Goal: Task Accomplishment & Management: Use online tool/utility

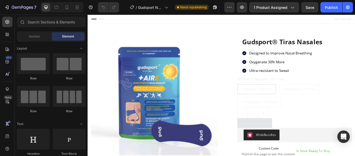
drag, startPoint x: 399, startPoint y: 31, endPoint x: 438, endPoint y: 18, distance: 40.8
click at [344, 59] on span "Designed to Improve Nasal Breathing" at bounding box center [312, 60] width 73 height 6
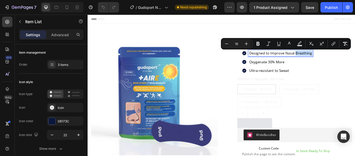
click at [345, 59] on span "Designed to Improve Nasal Breathing" at bounding box center [312, 60] width 73 height 6
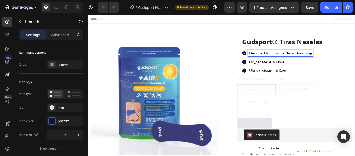
click at [347, 60] on div "Designed to Improve Nasal Breathing" at bounding box center [312, 59] width 75 height 7
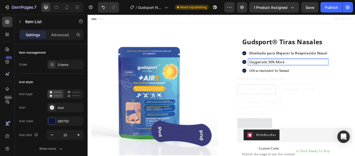
click at [311, 69] on span "Oxygenate 30% More" at bounding box center [296, 70] width 41 height 6
click at [322, 71] on p "Oxygenate 30% More" at bounding box center [321, 69] width 91 height 5
click at [334, 89] on div "Oferta: 1 Paquete - 30 Tiras 1 Paquete - 30 Tiras 1 Paquete - 30 Tiras 1 Paquet…" at bounding box center [329, 104] width 134 height 36
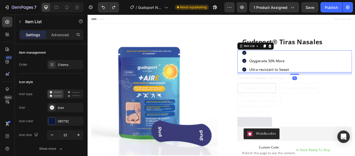
click at [308, 60] on div at bounding box center [295, 59] width 56 height 6
click at [297, 61] on div at bounding box center [295, 59] width 56 height 6
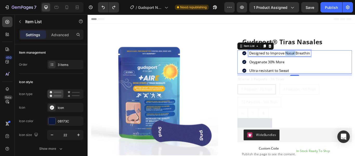
click at [322, 59] on span "Designed to Improve Nasal Breathin" at bounding box center [311, 60] width 71 height 6
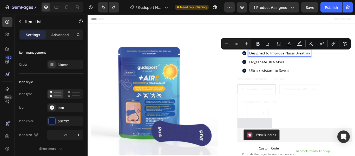
click at [344, 59] on span "Designed to Improve Nasal Breathin" at bounding box center [311, 60] width 71 height 6
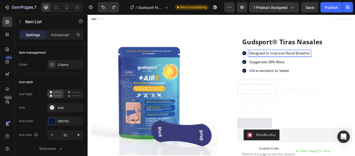
click at [344, 59] on span "Designed to Improve Nasal Breathin" at bounding box center [311, 60] width 71 height 6
drag, startPoint x: 344, startPoint y: 59, endPoint x: 273, endPoint y: 59, distance: 70.5
click at [275, 59] on div "Designed to Improve Nasal Breathin" at bounding box center [311, 59] width 73 height 7
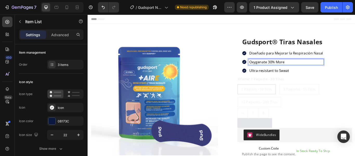
click at [323, 68] on p "Oxygenate 30% More" at bounding box center [319, 69] width 86 height 5
click at [318, 70] on p "Oxygenate 30% More" at bounding box center [319, 69] width 86 height 5
click at [315, 70] on span "Oxygenate 30% More" at bounding box center [296, 70] width 41 height 6
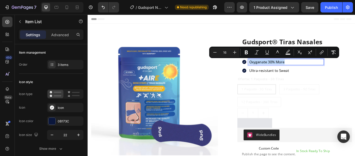
drag, startPoint x: 317, startPoint y: 70, endPoint x: 273, endPoint y: 74, distance: 43.9
click at [273, 74] on div "Diseñado para Mejorar la Respiración Nasal Oxygenate 30% More Ultra-resistant t…" at bounding box center [314, 69] width 95 height 27
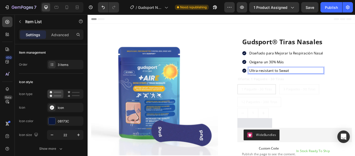
click at [325, 80] on p "Ultra-resistant to Sweat" at bounding box center [319, 79] width 86 height 5
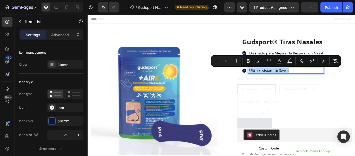
drag, startPoint x: 321, startPoint y: 80, endPoint x: 273, endPoint y: 81, distance: 47.4
click at [275, 81] on div "Ultra-resistant to Sweat" at bounding box center [319, 79] width 88 height 7
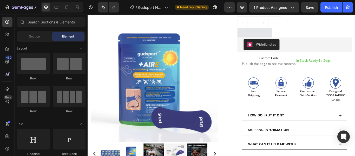
scroll to position [111, 0]
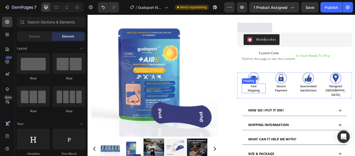
click at [280, 102] on h2 "Fast Shipping" at bounding box center [281, 100] width 28 height 11
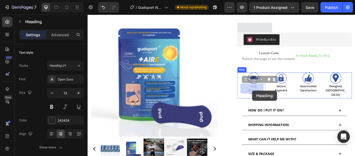
drag, startPoint x: 287, startPoint y: 104, endPoint x: 280, endPoint y: 103, distance: 7.8
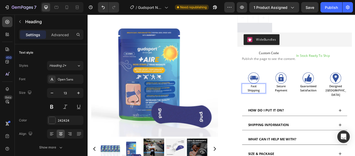
click at [288, 104] on p "Fast Shipping" at bounding box center [281, 100] width 27 height 10
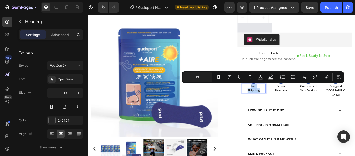
drag, startPoint x: 288, startPoint y: 103, endPoint x: 275, endPoint y: 98, distance: 13.7
click at [275, 98] on p "Fast Shipping" at bounding box center [281, 100] width 27 height 10
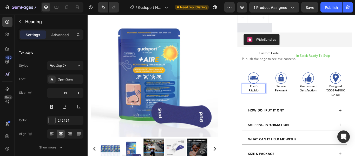
click at [284, 99] on p "Envió Rápido" at bounding box center [281, 100] width 27 height 10
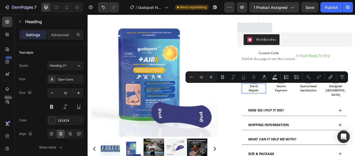
click at [284, 99] on p "Envió Rápido" at bounding box center [281, 100] width 27 height 10
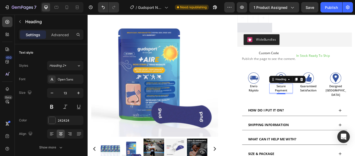
click at [313, 99] on h2 "Secure Payment" at bounding box center [313, 100] width 28 height 11
click at [313, 99] on p "Secure Payment" at bounding box center [313, 100] width 27 height 10
click at [306, 103] on p "Pago Payment" at bounding box center [313, 100] width 27 height 10
click at [346, 98] on h2 "Guaranteed Satisfaction" at bounding box center [345, 100] width 28 height 11
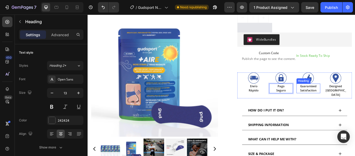
click at [346, 98] on h2 "Guaranteed Satisfaction" at bounding box center [345, 100] width 28 height 11
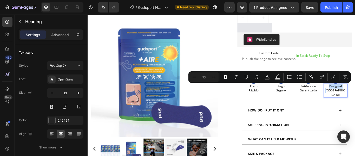
drag, startPoint x: 383, startPoint y: 98, endPoint x: 368, endPoint y: 99, distance: 15.1
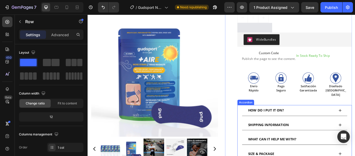
click at [313, 123] on span "HOW DO I PUT IT ON?" at bounding box center [296, 125] width 42 height 5
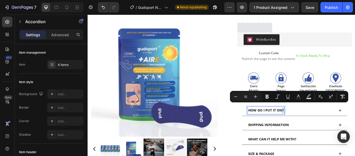
click at [311, 123] on span "HOW DO I PUT IT ON?" at bounding box center [296, 125] width 42 height 5
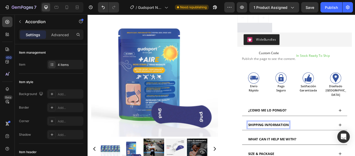
click at [318, 140] on span "SHIPPING INFORMATION" at bounding box center [299, 142] width 48 height 5
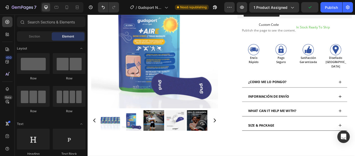
scroll to position [147, 0]
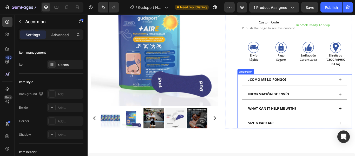
click at [327, 121] on span "WHAT CAN IT HELP ME WITH?" at bounding box center [303, 123] width 56 height 5
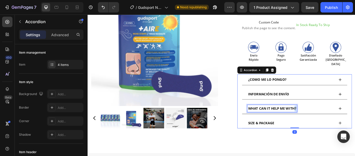
click at [327, 121] on span "WHAT CAN IT HELP ME WITH?" at bounding box center [303, 123] width 56 height 5
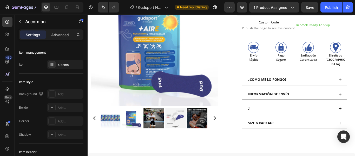
scroll to position [146, 0]
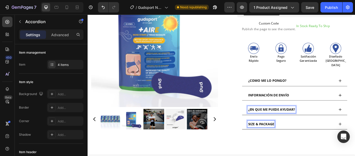
click at [303, 139] on span "SIZE & PACKAGE" at bounding box center [290, 141] width 30 height 5
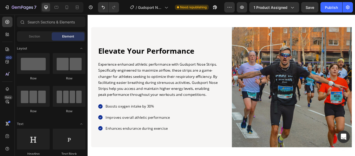
scroll to position [369, 0]
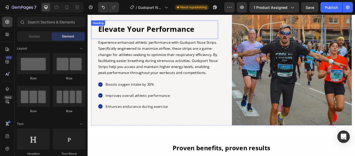
click at [215, 32] on h2 "Elevate Your Performance" at bounding box center [169, 31] width 140 height 12
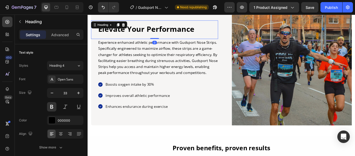
click at [215, 32] on h2 "Elevate Your Performance" at bounding box center [169, 31] width 140 height 12
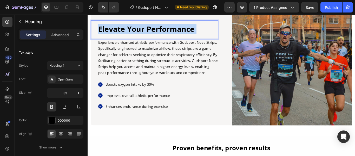
drag, startPoint x: 211, startPoint y: 31, endPoint x: 164, endPoint y: 36, distance: 47.6
click at [116, 35] on p "Elevate Your Performance" at bounding box center [169, 31] width 139 height 11
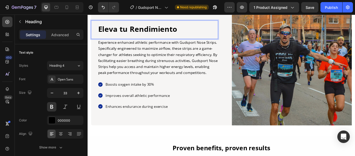
click at [127, 28] on p "Eleva tu Rendimiento" at bounding box center [169, 31] width 139 height 11
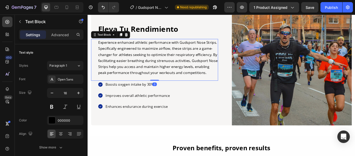
scroll to position [353, 0]
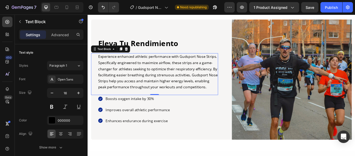
click at [226, 98] on p "Experience enhanced athletic performance with Gudsport Nose Strips. Specificall…" at bounding box center [169, 81] width 139 height 42
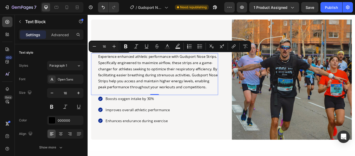
drag, startPoint x: 226, startPoint y: 98, endPoint x: 95, endPoint y: 65, distance: 134.8
click at [95, 65] on div "Experience enhanced athletic performance with Gudsport Nose Strips. Specificall…" at bounding box center [166, 84] width 148 height 49
click at [125, 67] on p "Experience enhanced athletic performance with Gudsport Nose Strips. Specificall…" at bounding box center [169, 81] width 139 height 42
drag, startPoint x: 229, startPoint y: 100, endPoint x: 100, endPoint y: 62, distance: 134.7
click at [100, 62] on p "Experience enhanced athletic performance with Gudsport Nose Strips. Specificall…" at bounding box center [169, 81] width 139 height 42
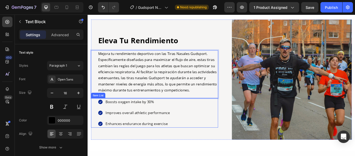
click at [169, 116] on p "Boosts oxygen intake by 30%" at bounding box center [145, 116] width 75 height 7
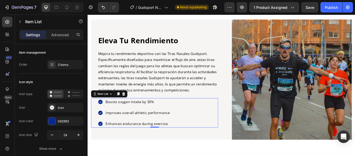
click at [169, 116] on p "Boosts oxygen intake by 30%" at bounding box center [145, 116] width 75 height 7
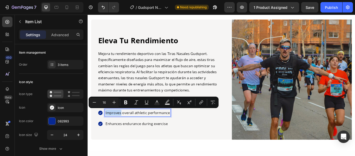
drag, startPoint x: 169, startPoint y: 116, endPoint x: 114, endPoint y: 115, distance: 54.9
click at [114, 115] on p "Boosts oxygen intake by 30%" at bounding box center [145, 116] width 75 height 7
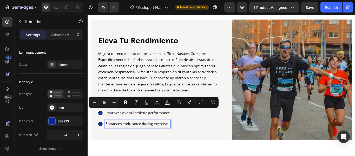
click at [169, 140] on p "Enhances endurance during exercise" at bounding box center [145, 141] width 75 height 7
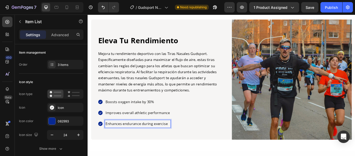
click at [165, 113] on p "Boosts oxygen intake by 30%" at bounding box center [145, 116] width 75 height 7
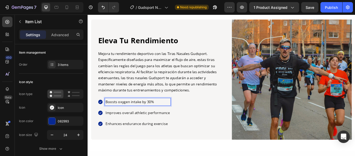
click at [165, 113] on p "Boosts oxygen intake by 30%" at bounding box center [145, 116] width 75 height 7
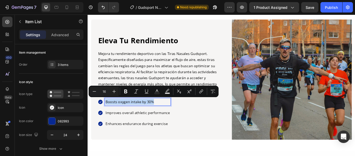
drag, startPoint x: 165, startPoint y: 114, endPoint x: 108, endPoint y: 116, distance: 56.8
click at [108, 116] on p "Boosts oxygen intake by 30%" at bounding box center [145, 116] width 75 height 7
type input "15"
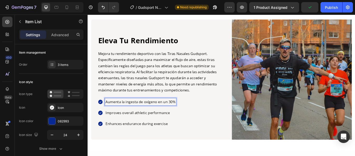
click at [185, 129] on p "Improves overall athletic performance" at bounding box center [149, 128] width 82 height 7
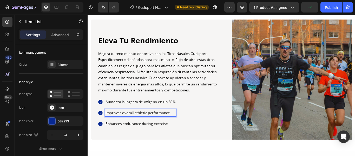
click at [185, 129] on p "Improves overall athletic performance" at bounding box center [149, 128] width 82 height 7
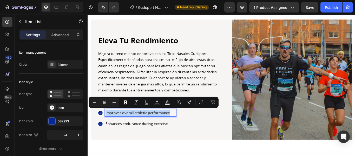
drag, startPoint x: 184, startPoint y: 127, endPoint x: 108, endPoint y: 129, distance: 75.2
click at [108, 129] on p "Improves overall athletic performance" at bounding box center [149, 128] width 82 height 7
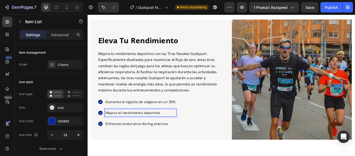
click at [180, 142] on p "Enhances endurance during exercise" at bounding box center [149, 141] width 82 height 7
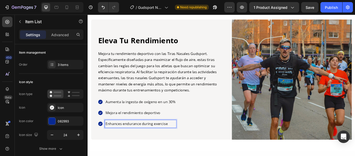
click at [180, 142] on p "Enhances endurance during exercise" at bounding box center [149, 141] width 82 height 7
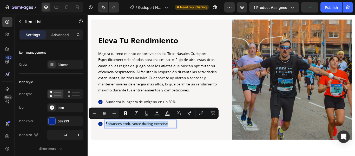
drag, startPoint x: 185, startPoint y: 140, endPoint x: 109, endPoint y: 142, distance: 76.0
click at [109, 142] on p "Enhances endurance during exercise" at bounding box center [149, 141] width 82 height 7
type input "15"
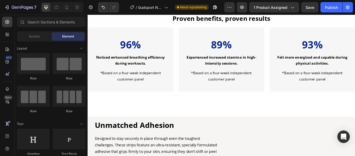
scroll to position [515, 0]
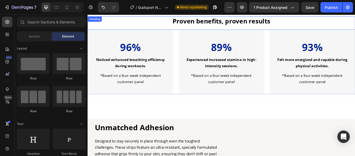
click at [300, 20] on h2 "Proven benefits, proven results" at bounding box center [243, 22] width 291 height 10
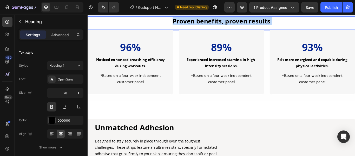
drag, startPoint x: 300, startPoint y: 24, endPoint x: 189, endPoint y: 27, distance: 111.4
click at [189, 27] on p "Proven benefits, proven results" at bounding box center [244, 21] width 290 height 9
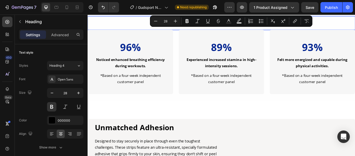
drag, startPoint x: 299, startPoint y: 23, endPoint x: 182, endPoint y: 23, distance: 117.3
click at [182, 23] on p "Proven benefits, proven results" at bounding box center [244, 21] width 290 height 9
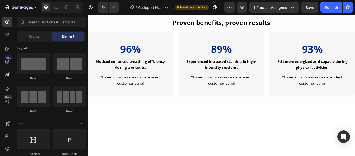
scroll to position [441, 0]
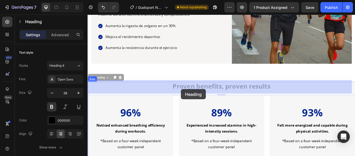
drag, startPoint x: 305, startPoint y: 98, endPoint x: 197, endPoint y: 101, distance: 108.6
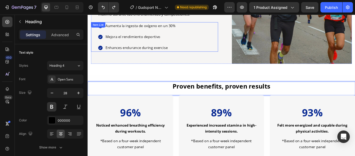
click at [183, 54] on p "Enhances endurance during exercise" at bounding box center [149, 53] width 82 height 7
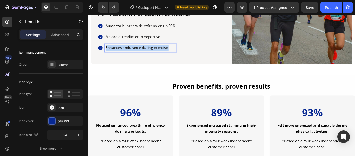
drag, startPoint x: 181, startPoint y: 52, endPoint x: 109, endPoint y: 52, distance: 72.1
click at [109, 52] on p "Enhances endurance during exercise" at bounding box center [149, 53] width 82 height 7
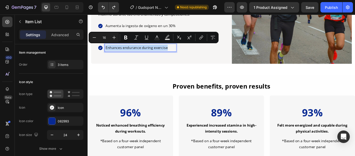
drag, startPoint x: 183, startPoint y: 53, endPoint x: 108, endPoint y: 53, distance: 74.4
click at [108, 53] on p "Enhances endurance during exercise" at bounding box center [149, 53] width 82 height 7
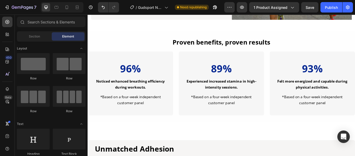
scroll to position [475, 0]
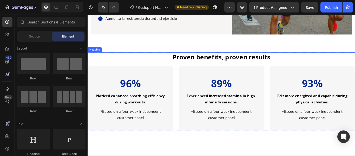
click at [302, 63] on h2 "Proven benefits, proven results" at bounding box center [243, 64] width 291 height 10
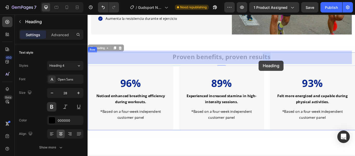
drag, startPoint x: 299, startPoint y: 63, endPoint x: 289, endPoint y: 68, distance: 12.0
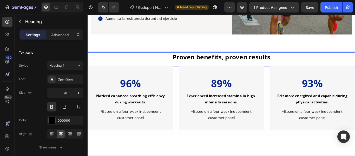
click at [301, 65] on p "Proven benefits, proven results" at bounding box center [244, 63] width 290 height 9
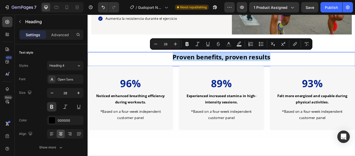
drag, startPoint x: 299, startPoint y: 59, endPoint x: 186, endPoint y: 61, distance: 112.4
click at [186, 61] on p "Proven benefits, proven results" at bounding box center [244, 63] width 290 height 9
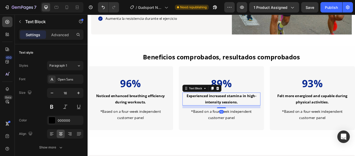
click at [260, 114] on strong "Experienced increased stamina in high-intensity sessions." at bounding box center [243, 112] width 81 height 13
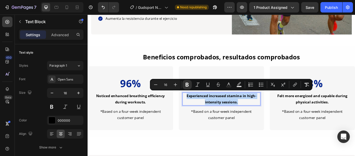
drag, startPoint x: 260, startPoint y: 114, endPoint x: 199, endPoint y: 110, distance: 61.3
click at [199, 110] on p "Experienced increased stamina in high-intensity sessions." at bounding box center [244, 113] width 90 height 14
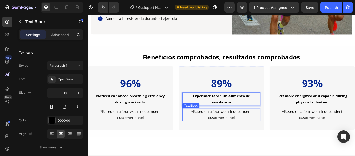
click at [264, 131] on p "*Based on a four-week independent customer panel" at bounding box center [244, 131] width 90 height 14
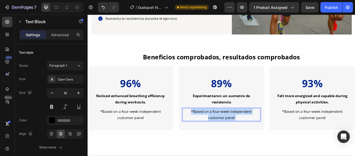
drag, startPoint x: 261, startPoint y: 133, endPoint x: 211, endPoint y: 123, distance: 51.4
click at [211, 124] on p "*Based on a four-week independent customer panel" at bounding box center [244, 131] width 90 height 14
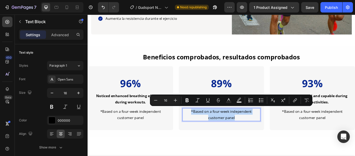
drag, startPoint x: 262, startPoint y: 131, endPoint x: 206, endPoint y: 125, distance: 56.0
click at [206, 125] on p "*Based on a four-week independent customer panel" at bounding box center [244, 131] width 90 height 14
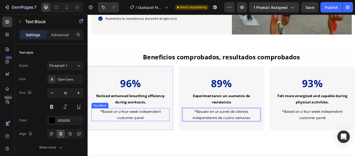
click at [153, 132] on p "*Based on a four-week independent customer panel" at bounding box center [138, 131] width 90 height 14
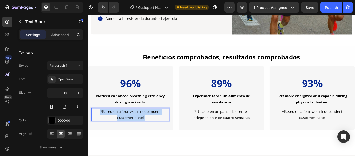
drag, startPoint x: 153, startPoint y: 132, endPoint x: 105, endPoint y: 125, distance: 48.2
click at [105, 125] on p "*Based on a four-week independent customer panel" at bounding box center [138, 131] width 90 height 14
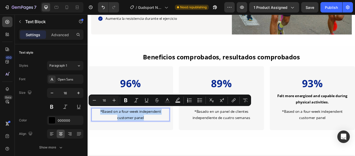
drag, startPoint x: 152, startPoint y: 132, endPoint x: 102, endPoint y: 125, distance: 51.1
click at [102, 125] on p "*Based on a four-week independent customer panel" at bounding box center [138, 131] width 90 height 14
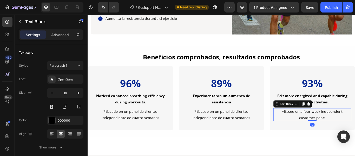
click at [355, 132] on div "*Based on a four-week independent customer panel" at bounding box center [349, 131] width 91 height 15
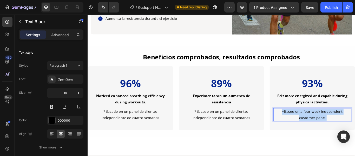
drag, startPoint x: 363, startPoint y: 132, endPoint x: 312, endPoint y: 125, distance: 50.7
click at [312, 125] on p "*Based on a four-week independent customer panel" at bounding box center [350, 131] width 90 height 14
click at [355, 132] on p "*Based on a four-week independent customer panel" at bounding box center [350, 131] width 90 height 14
drag, startPoint x: 362, startPoint y: 132, endPoint x: 309, endPoint y: 125, distance: 53.8
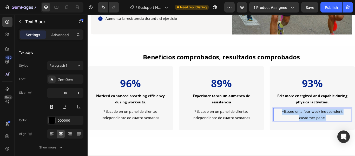
click at [309, 125] on p "*Based on a four-week independent customer panel" at bounding box center [350, 131] width 90 height 14
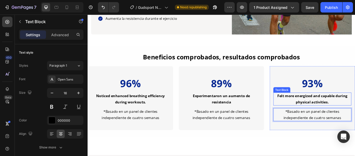
click at [355, 114] on p "Felt more energized and capable during physical activities." at bounding box center [350, 113] width 90 height 14
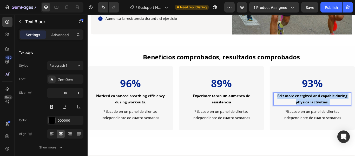
click at [355, 114] on p "Felt more energized and capable during physical activities." at bounding box center [350, 113] width 90 height 14
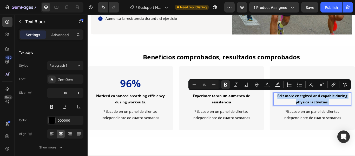
drag, startPoint x: 366, startPoint y: 114, endPoint x: 306, endPoint y: 108, distance: 60.2
click at [306, 108] on p "Felt more energized and capable during physical activities." at bounding box center [350, 113] width 90 height 14
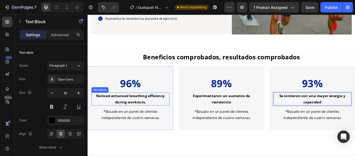
click at [157, 114] on p "Noticed enhanced breathing efficiency during workouts." at bounding box center [138, 113] width 90 height 14
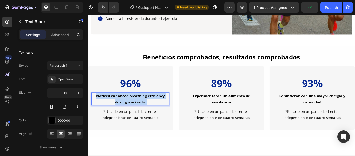
drag, startPoint x: 157, startPoint y: 114, endPoint x: 131, endPoint y: 111, distance: 26.3
click at [131, 111] on p "Noticed enhanced breathing efficiency during workouts." at bounding box center [138, 113] width 90 height 14
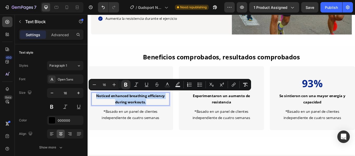
drag, startPoint x: 156, startPoint y: 114, endPoint x: 97, endPoint y: 108, distance: 59.9
click at [97, 108] on p "Noticed enhanced breathing efficiency during workouts." at bounding box center [138, 113] width 90 height 14
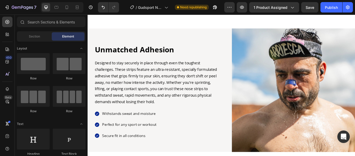
scroll to position [635, 0]
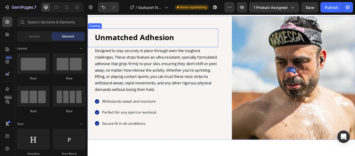
click at [188, 42] on h2 "Unmatched Adhesion" at bounding box center [167, 41] width 144 height 12
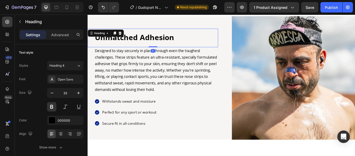
click at [188, 42] on h2 "Unmatched Adhesion" at bounding box center [167, 41] width 144 height 12
click at [188, 42] on p "Unmatched Adhesion" at bounding box center [167, 41] width 143 height 11
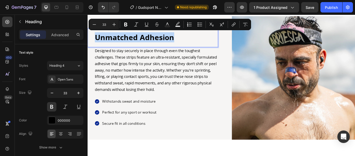
drag, startPoint x: 190, startPoint y: 40, endPoint x: 98, endPoint y: 43, distance: 92.9
click at [98, 43] on p "Unmatched Adhesion" at bounding box center [167, 41] width 143 height 11
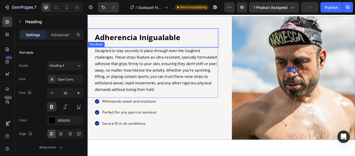
click at [206, 102] on p "Designed to stay securely in place through even the toughest challenges. These …" at bounding box center [167, 79] width 143 height 53
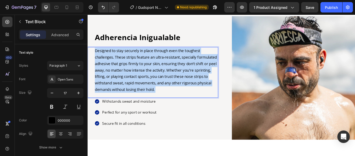
drag, startPoint x: 206, startPoint y: 102, endPoint x: 132, endPoint y: 82, distance: 76.4
click at [105, 70] on p "Designed to stay securely in place through even the toughest challenges. These …" at bounding box center [167, 79] width 143 height 53
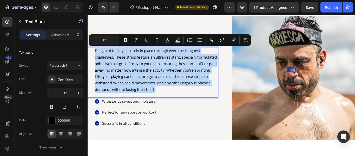
drag, startPoint x: 208, startPoint y: 102, endPoint x: 95, endPoint y: 53, distance: 122.4
click at [95, 53] on div "Designed to stay securely in place through even the toughest challenges. These …" at bounding box center [167, 80] width 144 height 54
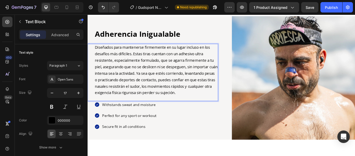
scroll to position [627, 0]
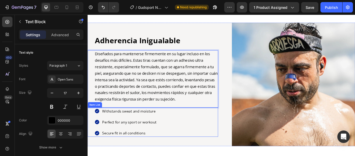
click at [166, 131] on p "Withstands sweat and moisture" at bounding box center [136, 127] width 63 height 7
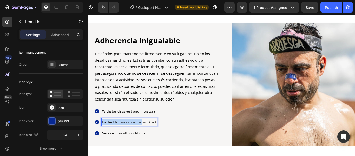
drag, startPoint x: 166, startPoint y: 131, endPoint x: 146, endPoint y: 131, distance: 19.8
click at [146, 131] on p "Withstands sweat and moisture" at bounding box center [136, 127] width 63 height 7
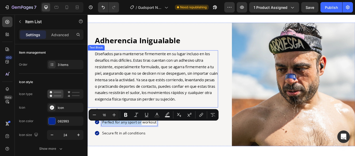
click at [162, 117] on p "Diseñados para mantenerse firmemente en su lugar incluso en los desafíos más di…" at bounding box center [167, 87] width 143 height 60
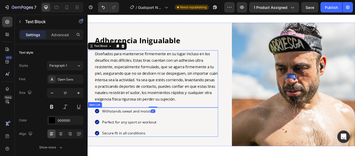
click at [158, 131] on p "Withstands sweat and moisture" at bounding box center [136, 127] width 63 height 7
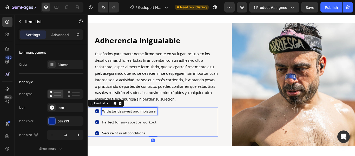
click at [167, 130] on p "Withstands sweat and moisture" at bounding box center [136, 127] width 63 height 7
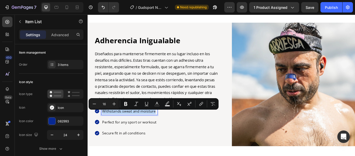
drag, startPoint x: 167, startPoint y: 130, endPoint x: 106, endPoint y: 132, distance: 60.6
click at [106, 131] on p "Withstands sweat and moisture" at bounding box center [136, 127] width 63 height 7
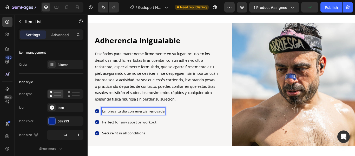
click at [168, 143] on p "Perfect for any sport or workout" at bounding box center [141, 139] width 73 height 7
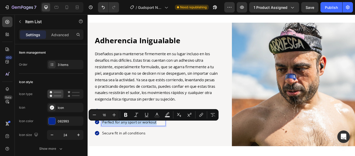
drag, startPoint x: 168, startPoint y: 143, endPoint x: 104, endPoint y: 142, distance: 64.3
click at [104, 142] on div "Perfect for any sport or workout" at bounding box center [141, 140] width 74 height 9
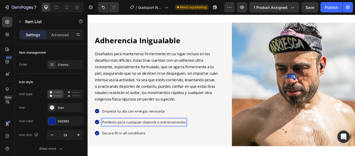
click at [154, 156] on p "Secure fit in all conditions" at bounding box center [154, 152] width 98 height 7
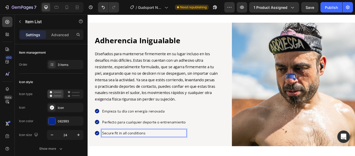
click at [154, 156] on p "Secure fit in all conditions" at bounding box center [154, 152] width 98 height 7
drag, startPoint x: 156, startPoint y: 156, endPoint x: 104, endPoint y: 156, distance: 51.8
click at [104, 156] on div "Secure fit in all conditions" at bounding box center [153, 152] width 99 height 9
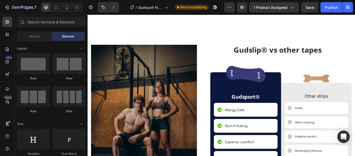
scroll to position [790, 0]
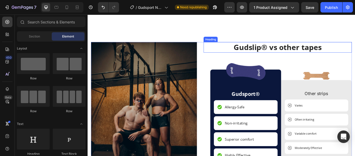
click at [328, 52] on h2 "Gudslip® vs other tapes" at bounding box center [309, 53] width 173 height 12
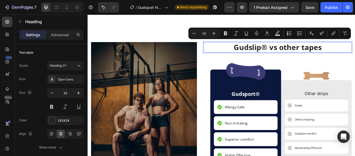
click at [345, 51] on p "Gudslip® vs other tapes" at bounding box center [309, 52] width 172 height 11
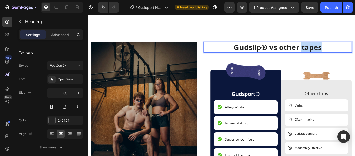
click at [345, 51] on p "Gudslip® vs other tapes" at bounding box center [309, 52] width 172 height 11
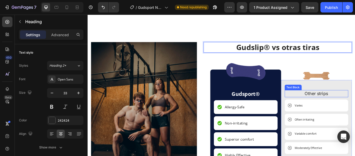
click at [351, 104] on p "Other strips" at bounding box center [354, 107] width 73 height 8
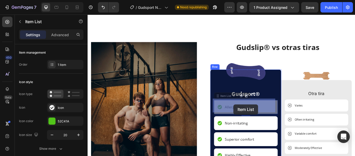
drag, startPoint x: 275, startPoint y: 120, endPoint x: 258, endPoint y: 119, distance: 17.2
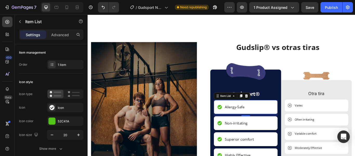
click at [266, 120] on p "Allergy-Safe" at bounding box center [259, 122] width 23 height 6
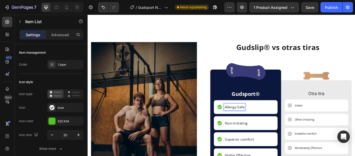
click at [268, 120] on p "Allergy-Safe" at bounding box center [259, 122] width 23 height 6
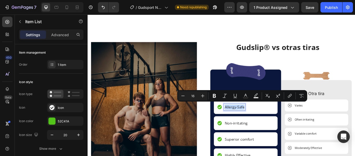
drag, startPoint x: 268, startPoint y: 120, endPoint x: 247, endPoint y: 120, distance: 21.6
click at [248, 120] on p "Allergy-Safe" at bounding box center [259, 122] width 23 height 6
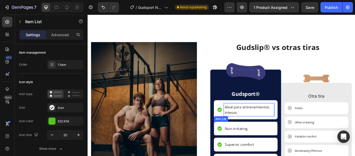
click at [269, 146] on p "Non-irritating" at bounding box center [261, 147] width 27 height 6
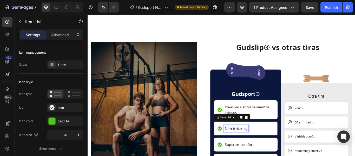
click at [269, 146] on p "Non-irritating" at bounding box center [261, 147] width 27 height 6
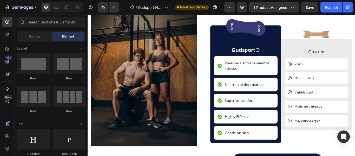
scroll to position [863, 0]
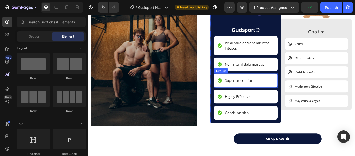
click at [274, 92] on p "Superior comfort" at bounding box center [265, 91] width 34 height 6
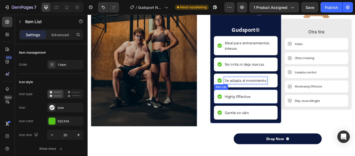
click at [270, 111] on p "Highly Effective" at bounding box center [263, 110] width 30 height 6
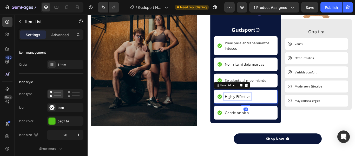
click at [270, 111] on p "Highly Effective" at bounding box center [263, 110] width 30 height 6
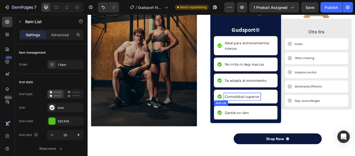
click at [273, 131] on p "Gentle on skin" at bounding box center [262, 129] width 28 height 6
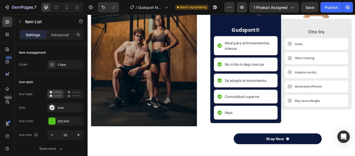
scroll to position [861, 0]
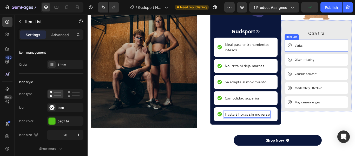
click at [329, 50] on div "Varies" at bounding box center [334, 50] width 11 height 7
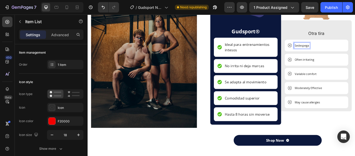
click at [330, 50] on p "Sedespega" at bounding box center [337, 50] width 17 height 5
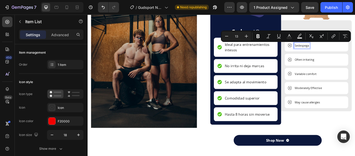
click at [330, 50] on p "Sedespega" at bounding box center [337, 50] width 17 height 5
click at [331, 51] on p "Sedespega" at bounding box center [337, 50] width 17 height 5
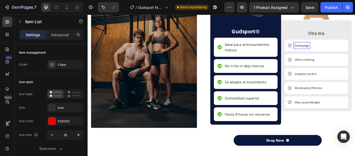
click at [331, 52] on p "Sedespega" at bounding box center [337, 50] width 17 height 5
click at [344, 50] on p "Se despega" at bounding box center [337, 50] width 17 height 5
click at [339, 69] on p "Often irritating" at bounding box center [340, 67] width 23 height 5
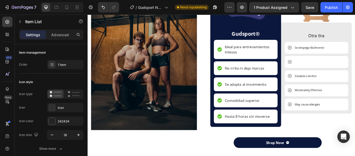
scroll to position [856, 0]
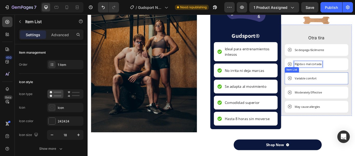
click at [348, 89] on p "Variable comfort" at bounding box center [342, 88] width 26 height 5
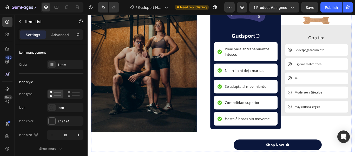
scroll to position [854, 0]
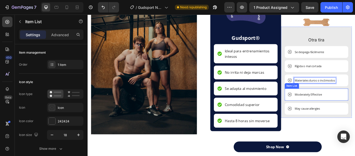
click at [355, 107] on div "Moderately Effective" at bounding box center [355, 108] width 74 height 14
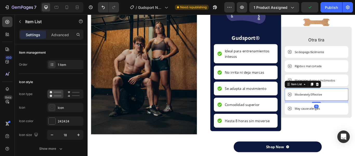
click at [355, 108] on div "Moderately Effective" at bounding box center [355, 108] width 74 height 14
click at [355, 108] on p "Moderately Effective" at bounding box center [345, 107] width 32 height 5
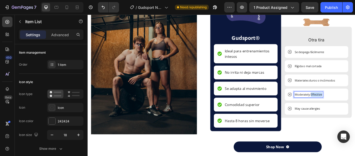
click at [355, 108] on p "Moderately Effective" at bounding box center [345, 107] width 32 height 5
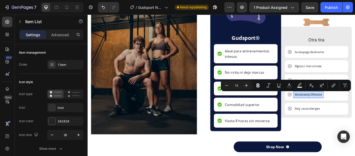
click at [355, 108] on p "Moderately Effective" at bounding box center [345, 107] width 32 height 5
copy p "Moderately Effective"
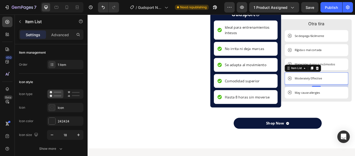
scroll to position [854, 0]
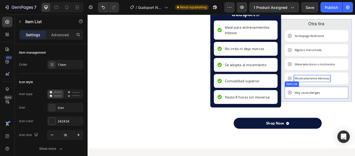
click at [355, 108] on p "May cause allergies" at bounding box center [344, 105] width 30 height 5
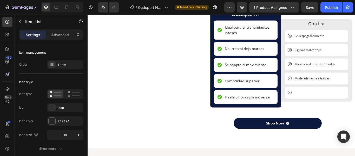
scroll to position [851, 0]
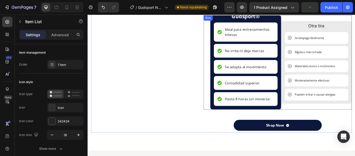
click at [352, 125] on div "Image Otra tira Text Block Se despega fácilmente Item List Rígida o mal cortada…" at bounding box center [354, 70] width 83 height 110
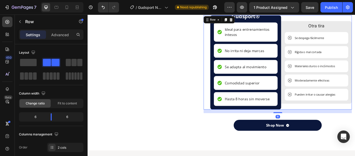
click at [346, 125] on div "Image Otra tira Text Block Se despega fácilmente Item List Rígida o mal cortada…" at bounding box center [354, 70] width 83 height 110
click at [355, 94] on p "Moderadamente efectivas" at bounding box center [349, 91] width 41 height 5
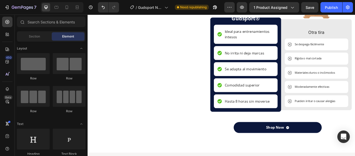
scroll to position [963, 0]
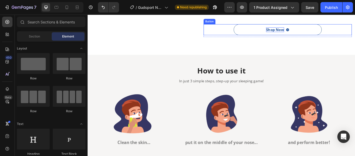
click at [313, 35] on div "Shop Now" at bounding box center [306, 31] width 21 height 5
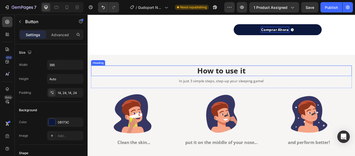
click at [271, 86] on h2 "How to use it" at bounding box center [244, 80] width 304 height 12
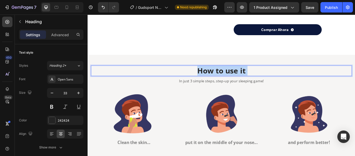
drag, startPoint x: 271, startPoint y: 108, endPoint x: 221, endPoint y: 104, distance: 50.9
click at [221, 86] on p "How to use it" at bounding box center [243, 79] width 303 height 11
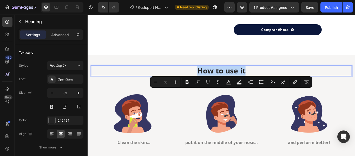
drag, startPoint x: 272, startPoint y: 110, endPoint x: 215, endPoint y: 105, distance: 56.6
click at [215, 86] on p "How to use it" at bounding box center [243, 79] width 303 height 11
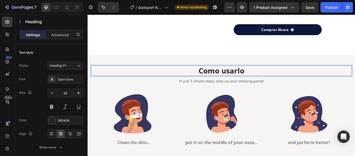
click at [224, 86] on p "Como usarlo" at bounding box center [243, 79] width 303 height 11
click at [276, 86] on p "Cómo usarlo" at bounding box center [243, 79] width 303 height 11
click at [224, 86] on p "Cómo usarlo" at bounding box center [243, 79] width 303 height 11
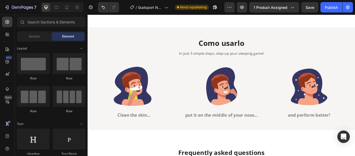
scroll to position [1021, 0]
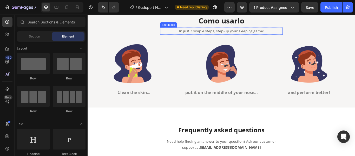
click at [292, 37] on p "In just 3 simple steps, step-up your sleeping game!" at bounding box center [244, 33] width 142 height 7
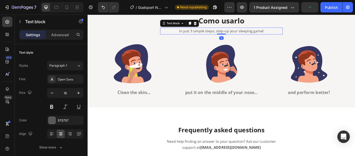
click at [291, 37] on p "In just 3 simple steps, step-up your sleeping game!" at bounding box center [244, 33] width 142 height 7
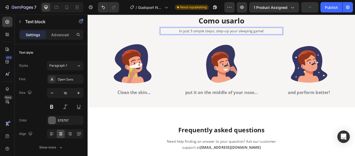
click at [291, 37] on p "In just 3 simple steps, step-up your sleeping game!" at bounding box center [244, 33] width 142 height 7
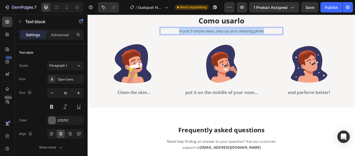
drag, startPoint x: 291, startPoint y: 61, endPoint x: 192, endPoint y: 63, distance: 99.4
click at [192, 37] on p "In just 3 simple steps, step-up your sleeping game!" at bounding box center [244, 33] width 142 height 7
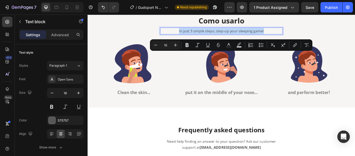
copy p "In just 3 simple steps, step-up your sleeping game!"
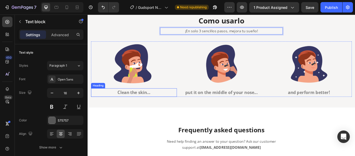
click at [156, 110] on h2 "Clean the skin..." at bounding box center [142, 105] width 100 height 10
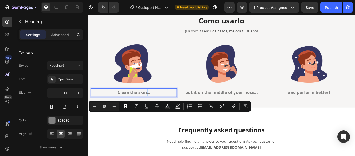
click at [156, 110] on p "Clean the skin..." at bounding box center [141, 105] width 99 height 9
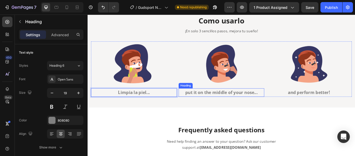
click at [239, 110] on h2 "put it on the middle of your nose..." at bounding box center [244, 105] width 100 height 10
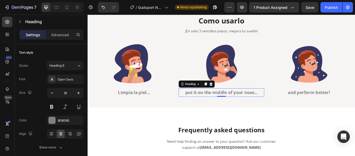
click at [280, 110] on h2 "put it on the middle of your nose..." at bounding box center [244, 105] width 100 height 10
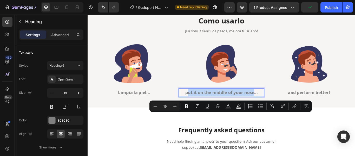
drag, startPoint x: 280, startPoint y: 133, endPoint x: 202, endPoint y: 132, distance: 77.8
click at [202, 110] on p "put it on the middle of your nose..." at bounding box center [243, 105] width 99 height 9
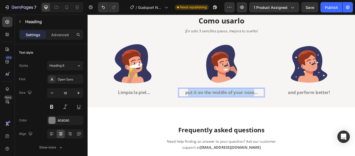
click at [281, 110] on p "put it on the middle of your nose..." at bounding box center [243, 105] width 99 height 9
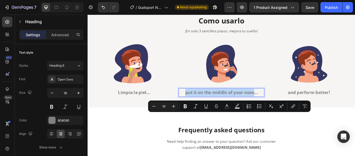
drag, startPoint x: 280, startPoint y: 133, endPoint x: 198, endPoint y: 136, distance: 81.5
click at [198, 110] on p "put it on the middle of your nose..." at bounding box center [243, 105] width 99 height 9
copy p "put it on the middle of your nose"
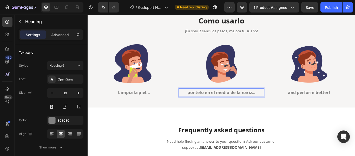
click at [231, 110] on p "pontelo en el medio de la nariz..." at bounding box center [243, 105] width 99 height 9
click at [210, 110] on p "pontelo en medio de la nariz..." at bounding box center [243, 105] width 99 height 9
click at [284, 110] on p "póntelo en medio de la nariz..." at bounding box center [243, 105] width 99 height 9
click at [355, 110] on h2 "and perform better!" at bounding box center [346, 105] width 100 height 10
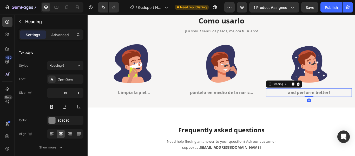
click at [355, 110] on h2 "and perform better!" at bounding box center [346, 105] width 100 height 10
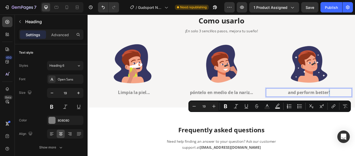
click at [355, 110] on p "and perform better!" at bounding box center [345, 105] width 99 height 9
drag, startPoint x: 371, startPoint y: 133, endPoint x: 317, endPoint y: 131, distance: 54.7
click at [317, 110] on p "and perform better!" at bounding box center [345, 105] width 99 height 9
copy p "and perform better!"
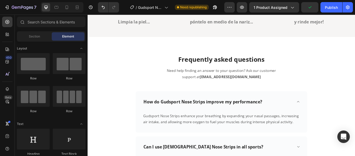
scroll to position [1149, 0]
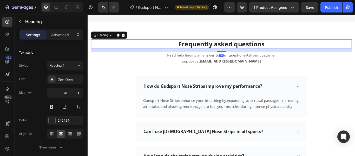
click at [294, 49] on h2 "Frequently asked questions" at bounding box center [244, 48] width 304 height 10
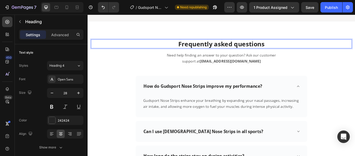
click at [294, 49] on p "Frequently asked questions" at bounding box center [243, 48] width 303 height 9
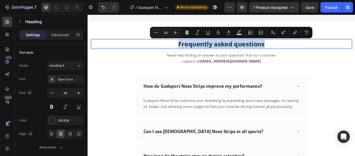
drag, startPoint x: 294, startPoint y: 49, endPoint x: 191, endPoint y: 49, distance: 103.3
click at [191, 49] on p "Frequently asked questions" at bounding box center [243, 48] width 303 height 9
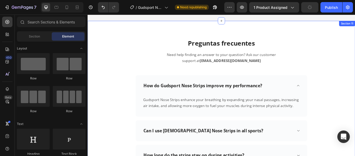
scroll to position [1160, 0]
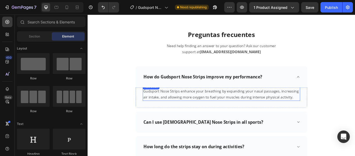
click at [325, 110] on p "Gudsport Nose Strips enhance your breathing by expanding your nasal passages, i…" at bounding box center [243, 107] width 183 height 14
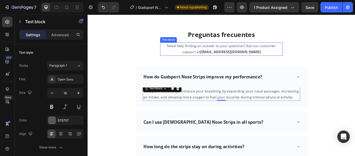
click at [274, 56] on p "Need help finding an answer to your question? Ask our customer support at hello…" at bounding box center [244, 55] width 142 height 14
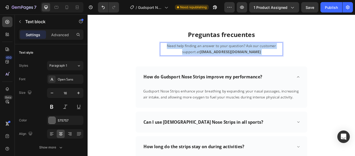
drag, startPoint x: 273, startPoint y: 59, endPoint x: 189, endPoint y: 51, distance: 84.9
click at [189, 51] on p "Need help finding an answer to your question? Ask our customer support at hello…" at bounding box center [244, 55] width 142 height 14
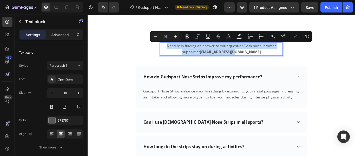
drag, startPoint x: 272, startPoint y: 57, endPoint x: 178, endPoint y: 50, distance: 93.5
click at [178, 50] on p "Need help finding an answer to your question? Ask our customer support at hello…" at bounding box center [244, 55] width 142 height 14
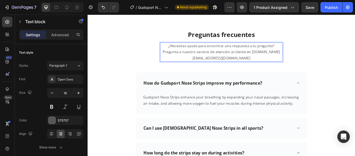
click at [262, 57] on p "¿Necesitas ayuda para encontrar una respuesta a tu pregunta? Pregunta a nuestro…" at bounding box center [244, 58] width 142 height 21
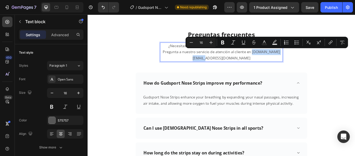
drag, startPoint x: 262, startPoint y: 58, endPoint x: 305, endPoint y: 58, distance: 42.7
click at [305, 58] on p "¿Necesitas ayuda para encontrar una respuesta a tu pregunta? Pregunta a nuestro…" at bounding box center [244, 58] width 142 height 21
click at [224, 39] on button "Bold" at bounding box center [222, 42] width 9 height 9
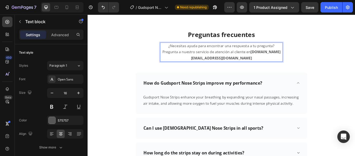
click at [280, 58] on strong "gudslip.ar@gmail.com" at bounding box center [260, 61] width 105 height 13
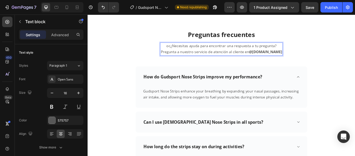
click at [183, 50] on p "oc¿Necesitas ayuda para encontrar una respuesta a tu pregunta? Pregunta a nuest…" at bounding box center [244, 55] width 142 height 14
click at [276, 58] on strong "@gmail.com" at bounding box center [295, 58] width 39 height 6
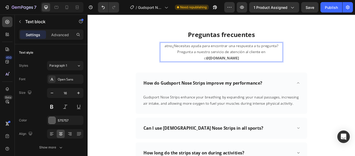
click at [185, 51] on p "atno¿Necesitas ayuda para encontrar una respuesta a tu pregunta? Pregunta a nue…" at bounding box center [244, 58] width 142 height 21
click at [264, 62] on strong "@gmail.com" at bounding box center [245, 65] width 39 height 6
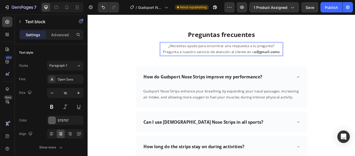
click at [303, 58] on p "¿Necesitas ayuda para encontrar una respuesta a tu pregunta? Pregunta a nuestro…" at bounding box center [244, 55] width 142 height 14
click at [284, 57] on p "¿Necesitas ayuda para encontrar una respuesta a tu pregunta? Pregunta a nuestro…" at bounding box center [244, 55] width 142 height 14
click at [274, 53] on p "¿Necesitas ayuda para encontrar una respuesta a tu pregunta? Pregunta a nuestro…" at bounding box center [244, 55] width 142 height 14
click at [289, 59] on p "¿Necesitas ayuda para encontrar una respuesta a tu pregunta? Pregunta a nuestro…" at bounding box center [244, 55] width 142 height 14
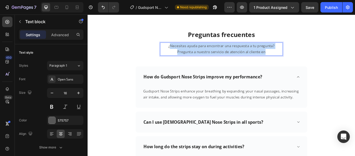
drag, startPoint x: 289, startPoint y: 59, endPoint x: 173, endPoint y: 52, distance: 116.0
click at [173, 52] on p "¿Necesitas ayuda para encontrar una respuesta a tu pregunta? Pregunta a nuestro…" at bounding box center [244, 55] width 142 height 14
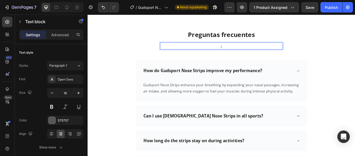
click at [247, 50] on p "¿" at bounding box center [244, 51] width 142 height 7
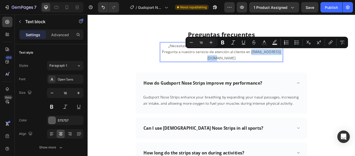
drag, startPoint x: 306, startPoint y: 57, endPoint x: 264, endPoint y: 58, distance: 42.1
click at [264, 58] on p "¿Necesitas ayuda para encontrar una respuesta a tu pregunta? Pregunta a nuestro…" at bounding box center [244, 58] width 142 height 21
click at [220, 41] on button "Bold" at bounding box center [222, 42] width 9 height 9
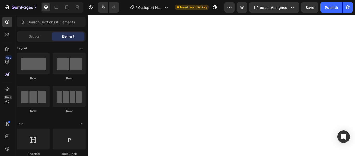
scroll to position [1158, 0]
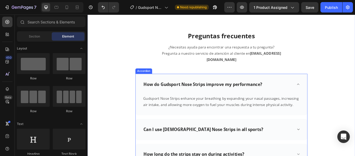
click at [333, 146] on icon at bounding box center [333, 148] width 4 height 4
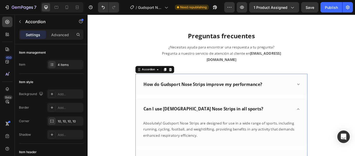
click at [332, 95] on icon at bounding box center [333, 96] width 3 height 2
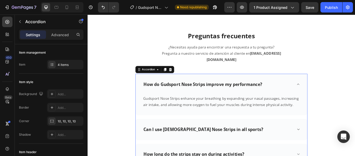
click at [289, 93] on p "How do Gudsport Nose Strips improve my performance?" at bounding box center [222, 96] width 139 height 7
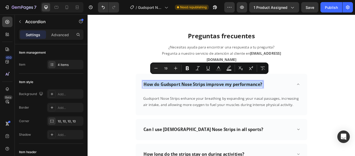
drag, startPoint x: 289, startPoint y: 89, endPoint x: 149, endPoint y: 91, distance: 140.2
click at [149, 91] on div "How do Gudsport Nose Strips improve my performance?" at bounding box center [244, 96] width 200 height 25
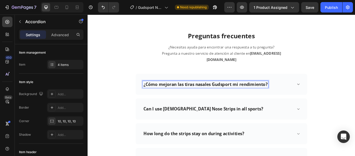
click at [332, 86] on div "¿Cómo mejoran las tiras nasales Gudsport mi rendimiento?" at bounding box center [244, 96] width 200 height 25
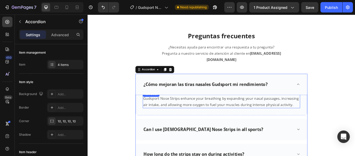
click at [325, 113] on p "Gudsport Nose Strips enhance your breathing by expanding your nasal passages, i…" at bounding box center [243, 116] width 183 height 14
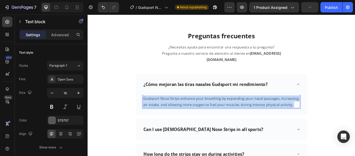
drag, startPoint x: 325, startPoint y: 113, endPoint x: 277, endPoint y: 110, distance: 48.2
click at [277, 110] on p "Gudsport Nose Strips enhance your breathing by expanding your nasal passages, i…" at bounding box center [243, 116] width 183 height 14
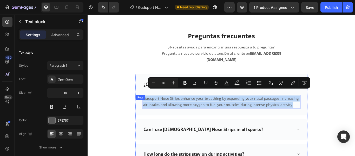
drag, startPoint x: 324, startPoint y: 113, endPoint x: 149, endPoint y: 105, distance: 175.8
click at [149, 108] on div "Gudsport Nose Strips enhance your breathing by expanding your nasal passages, i…" at bounding box center [244, 120] width 200 height 24
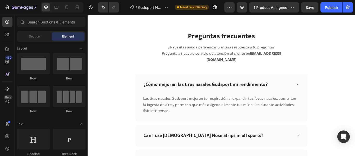
scroll to position [1201, 0]
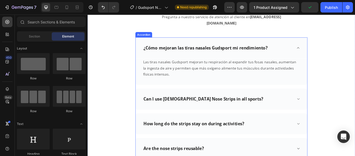
click at [258, 110] on p "Can I use Gudsport Nose Strips in all sports?" at bounding box center [223, 113] width 140 height 7
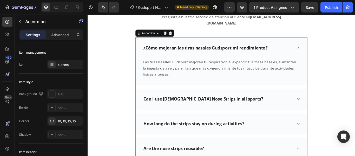
click at [259, 109] on div "Can I use Gudsport Nose Strips in all sports?" at bounding box center [222, 113] width 141 height 8
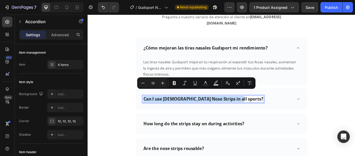
drag, startPoint x: 259, startPoint y: 105, endPoint x: 150, endPoint y: 105, distance: 109.0
click at [152, 109] on div "Can I use Gudsport Nose Strips in all sports?" at bounding box center [222, 113] width 141 height 8
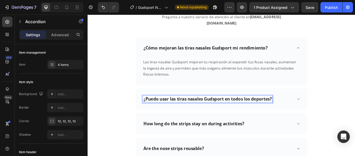
click at [331, 111] on icon at bounding box center [333, 113] width 4 height 4
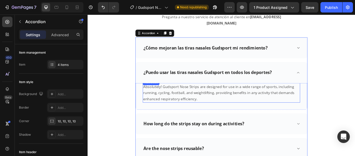
click at [215, 107] on p "Absolutely! Gudsport Nose Strips are designed for use in a wide range of sports…" at bounding box center [243, 105] width 183 height 21
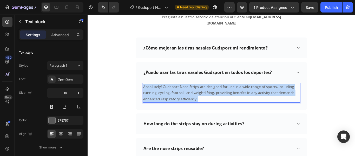
drag, startPoint x: 213, startPoint y: 107, endPoint x: 191, endPoint y: 102, distance: 22.2
click at [163, 101] on p "Absolutely! Gudsport Nose Strips are designed for use in a wide range of sports…" at bounding box center [243, 105] width 183 height 21
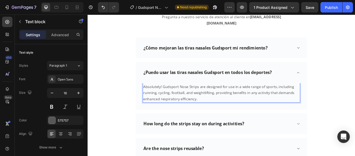
click at [213, 107] on p "Absolutely! Gudsport Nose Strips are designed for use in a wide range of sports…" at bounding box center [243, 105] width 183 height 21
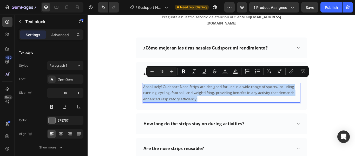
drag, startPoint x: 213, startPoint y: 107, endPoint x: 187, endPoint y: 102, distance: 26.5
click at [187, 102] on p "Absolutely! Gudsport Nose Strips are designed for use in a wide range of sports…" at bounding box center [243, 105] width 183 height 21
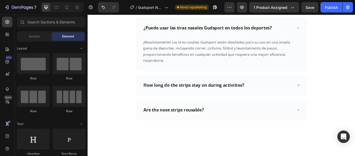
scroll to position [1230, 0]
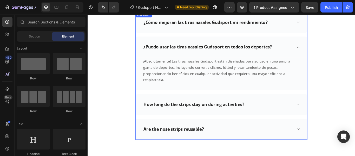
click at [268, 116] on p "How long do the strips stay on during activities?" at bounding box center [212, 119] width 118 height 7
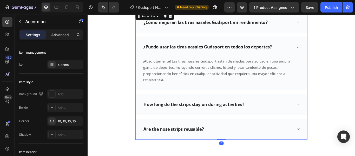
click at [269, 115] on div "How long do the strips stay on during activities?" at bounding box center [211, 119] width 119 height 8
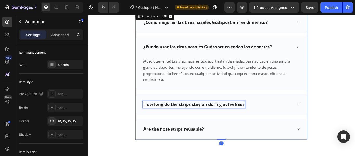
click at [269, 115] on div "How long do the strips stay on during activities?" at bounding box center [211, 119] width 119 height 8
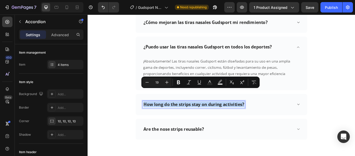
drag, startPoint x: 269, startPoint y: 105, endPoint x: 149, endPoint y: 107, distance: 119.7
click at [149, 107] on div "How long do the strips stay on during activities?" at bounding box center [244, 119] width 200 height 25
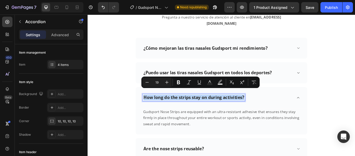
scroll to position [1199, 0]
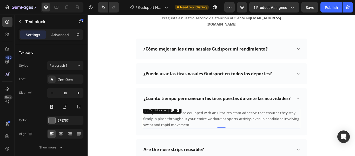
click at [206, 142] on p "Gudsport Nose Strips are equipped with an ultra-resistant adhesive that ensures…" at bounding box center [243, 135] width 183 height 21
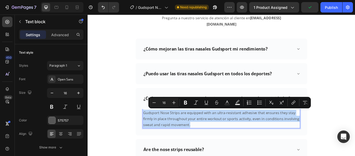
drag, startPoint x: 206, startPoint y: 142, endPoint x: 151, endPoint y: 129, distance: 56.4
click at [152, 129] on p "Gudsport Nose Strips are equipped with an ultra-resistant adhesive that ensures…" at bounding box center [243, 135] width 183 height 21
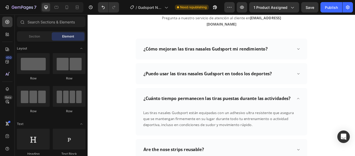
scroll to position [1221, 0]
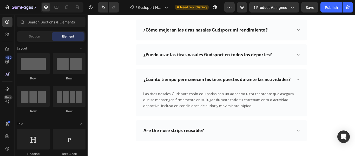
click at [293, 127] on div "Preguntas frecuentes Heading ¿Necesitas ayuda para encontrar una respuesta a tu…" at bounding box center [244, 66] width 312 height 233
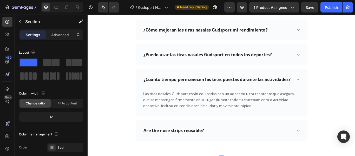
scroll to position [1306, 0]
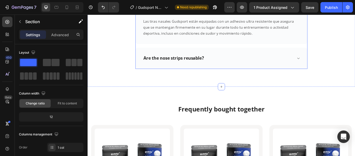
click at [326, 66] on div "Are the nose strips reusable?" at bounding box center [244, 65] width 200 height 25
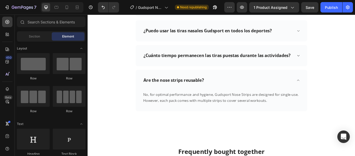
scroll to position [1244, 0]
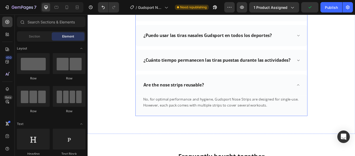
click at [329, 99] on div "Are the nose strips reusable?" at bounding box center [244, 96] width 200 height 25
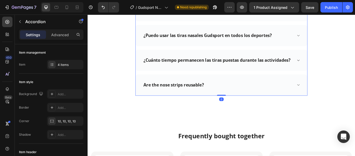
click at [322, 101] on div "Are the nose strips reusable?" at bounding box center [244, 96] width 200 height 25
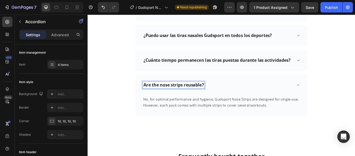
click at [222, 96] on p "Are the nose strips reusable?" at bounding box center [188, 96] width 71 height 7
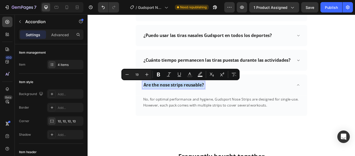
drag, startPoint x: 222, startPoint y: 96, endPoint x: 151, endPoint y: 95, distance: 70.8
click at [153, 95] on p "Are the nose strips reusable?" at bounding box center [188, 96] width 71 height 7
copy p "Are the nose strips reusable?"
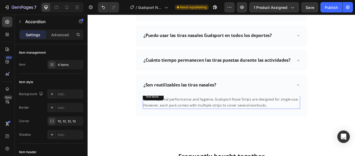
click at [294, 122] on p "No, for optimal performance and hygiene, Gudsport Nose Strips are designed for …" at bounding box center [243, 117] width 183 height 14
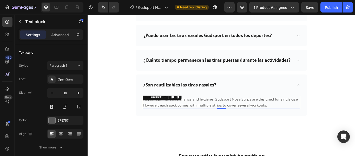
click at [294, 119] on p "No, for optimal performance and hygiene, Gudsport Nose Strips are designed for …" at bounding box center [243, 117] width 183 height 14
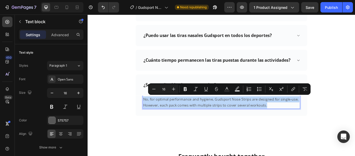
drag, startPoint x: 294, startPoint y: 119, endPoint x: 150, endPoint y: 112, distance: 144.8
click at [152, 112] on div "No, for optimal performance and hygiene, Gudsport Nose Strips are designed for …" at bounding box center [244, 116] width 184 height 15
copy p "No, for optimal performance and hygiene, Gudsport Nose Strips are designed for …"
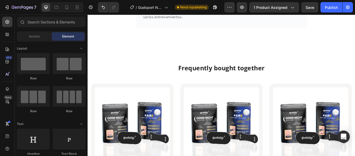
scroll to position [1356, 0]
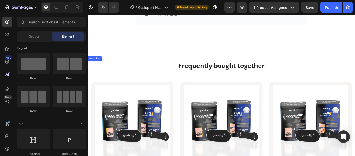
click at [292, 73] on h2 "Frequently bought together" at bounding box center [244, 74] width 312 height 10
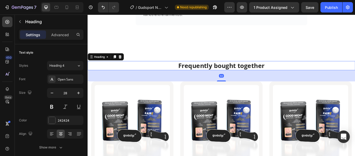
click at [292, 73] on h2 "Frequently bought together" at bounding box center [244, 74] width 312 height 10
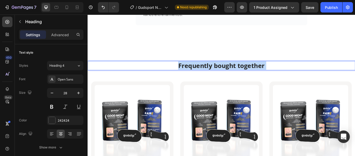
drag, startPoint x: 294, startPoint y: 74, endPoint x: 255, endPoint y: 75, distance: 39.1
click at [207, 71] on p "Frequently bought together" at bounding box center [243, 73] width 311 height 9
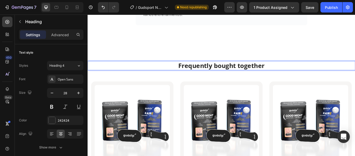
click at [294, 73] on p "Frequently bought together" at bounding box center [243, 73] width 311 height 9
click at [293, 73] on p "Frequently bought together" at bounding box center [243, 73] width 311 height 9
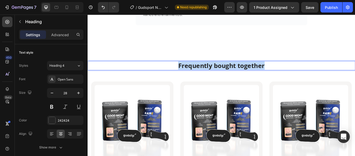
drag, startPoint x: 293, startPoint y: 73, endPoint x: 191, endPoint y: 73, distance: 101.7
click at [191, 73] on p "Frequently bought together" at bounding box center [243, 73] width 311 height 9
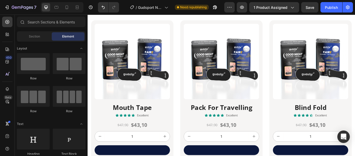
scroll to position [1435, 0]
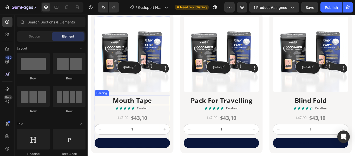
click at [163, 115] on h2 "Mouth Tape" at bounding box center [140, 114] width 88 height 11
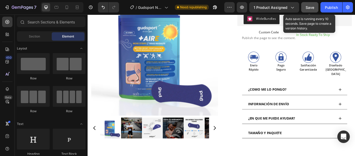
scroll to position [22, 0]
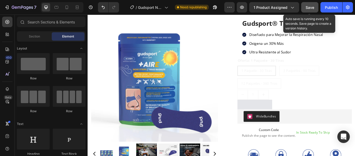
click at [309, 6] on span "Save" at bounding box center [310, 7] width 9 height 4
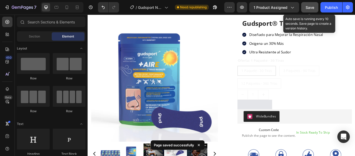
click at [315, 5] on button "Save" at bounding box center [310, 7] width 17 height 10
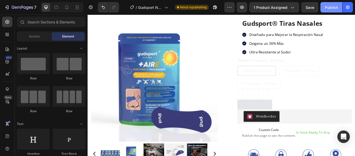
click at [333, 8] on div "Publish" at bounding box center [331, 7] width 13 height 5
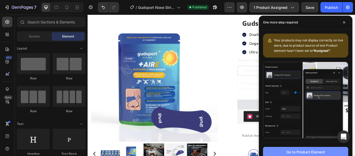
click at [294, 150] on div "Go to Product Element" at bounding box center [306, 151] width 39 height 5
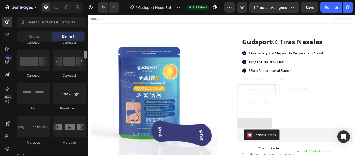
scroll to position [65, 0]
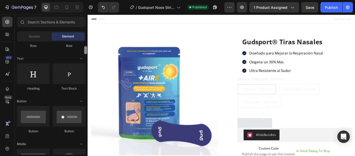
drag, startPoint x: 173, startPoint y: 59, endPoint x: 91, endPoint y: 20, distance: 90.8
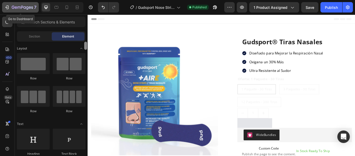
click at [15, 7] on icon "button" at bounding box center [22, 7] width 21 height 4
